Goal: Communication & Community: Share content

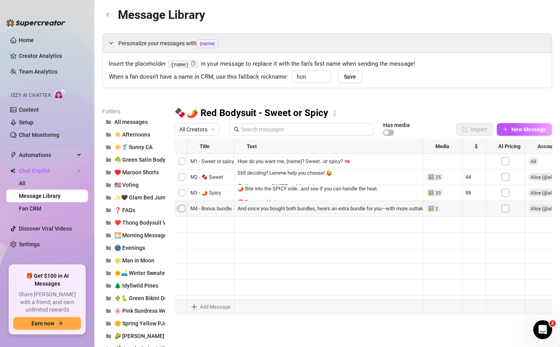
click at [182, 209] on div at bounding box center [364, 226] width 378 height 175
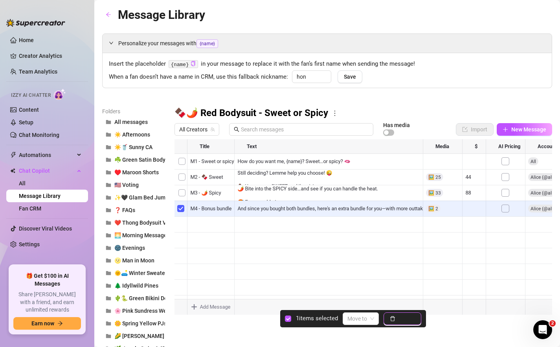
click at [405, 321] on span "Delete" at bounding box center [407, 318] width 17 height 6
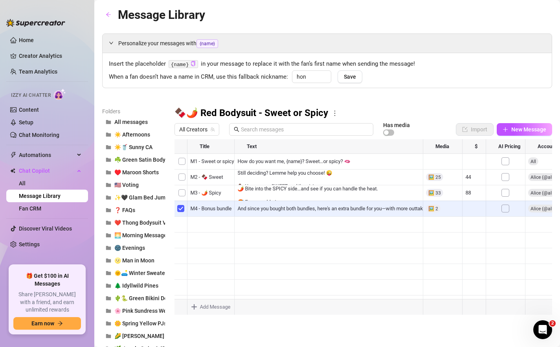
click at [23, 13] on div at bounding box center [35, 19] width 59 height 24
click at [63, 6] on aside "Home Creator Analytics Team Analytics Izzy AI Chatter Content Setup Chat Monito…" at bounding box center [47, 173] width 94 height 347
click at [311, 211] on div at bounding box center [364, 226] width 378 height 175
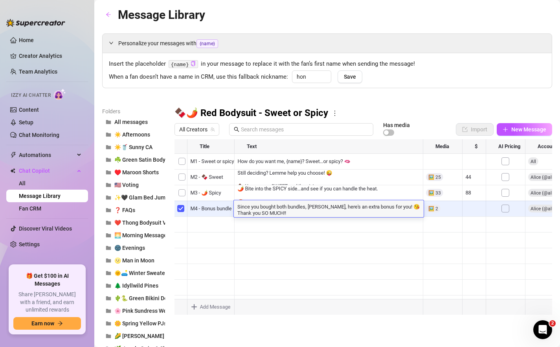
click at [318, 210] on textarea "Since you bought both bundles, [PERSON_NAME], here's an extra bonus for you! 😘 …" at bounding box center [329, 208] width 190 height 13
type textarea "Since you bought both bundles, {name}, here's an extra bonus for you! 😘 Thank y…"
click at [310, 224] on div at bounding box center [364, 226] width 378 height 175
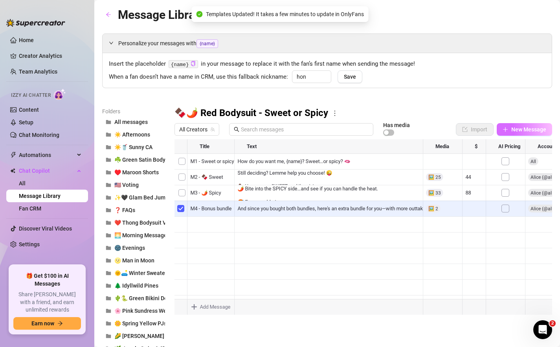
click at [526, 129] on span "New Message" at bounding box center [528, 129] width 35 height 6
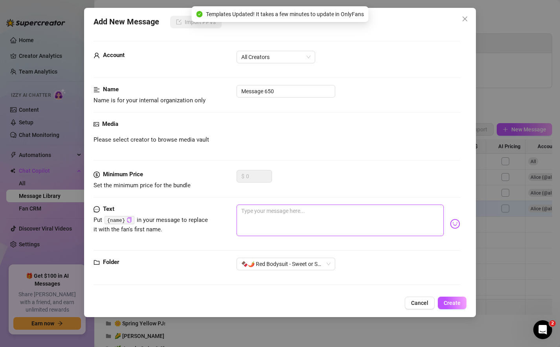
click at [283, 223] on textarea at bounding box center [341, 219] width 208 height 31
paste textarea "So what do you say... Do you prefer [PERSON_NAME] or spicy [PERSON_NAME]? 😏"
type textarea "So what do you say... Do you prefer [PERSON_NAME] or spicy [PERSON_NAME]? 😏"
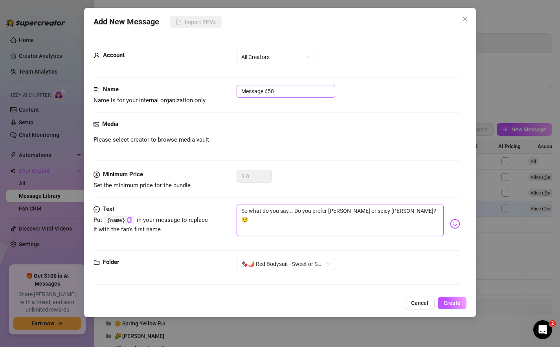
type textarea "So what do you say... Do you prefer [PERSON_NAME] or spicy [PERSON_NAME]? 😏"
drag, startPoint x: 281, startPoint y: 91, endPoint x: 172, endPoint y: 76, distance: 109.9
click at [172, 76] on form "Account All Creators Name Name is for your internal organization only Message 6…" at bounding box center [277, 166] width 367 height 251
type input "M5 - Preference?"
click at [443, 300] on button "Create" at bounding box center [452, 302] width 29 height 13
